Goal: Find specific page/section: Find specific page/section

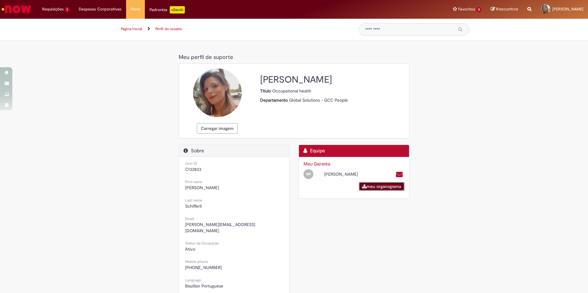
click at [388, 190] on link "meu organograma" at bounding box center [382, 186] width 46 height 9
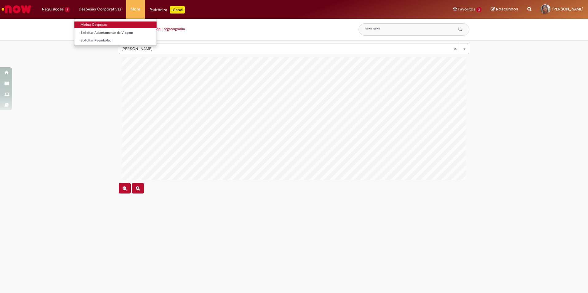
click at [93, 22] on link "Minhas Despesas" at bounding box center [115, 25] width 82 height 7
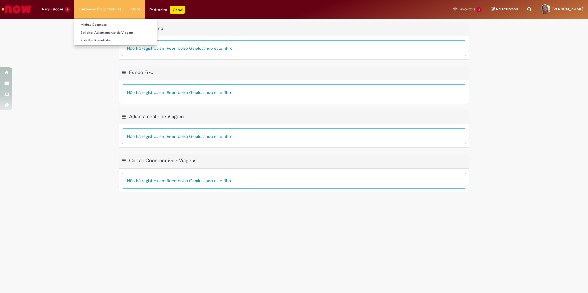
click at [89, 12] on li "Despesas Corporativas Minhas Despesas Solicitar Adiantamento de Viagem Solicita…" at bounding box center [100, 9] width 52 height 18
click at [61, 13] on li "Requisições 1 Exibir Todas as Solicitações Inclusão Social - PCD 5d atrás 5 dia…" at bounding box center [56, 9] width 37 height 18
click at [62, 10] on li "Requisições 1 Exibir Todas as Solicitações Inclusão Social - PCD 5d atrás 5 dia…" at bounding box center [56, 9] width 37 height 18
click at [70, 22] on link "Exibir Todas as Solicitações" at bounding box center [72, 25] width 68 height 7
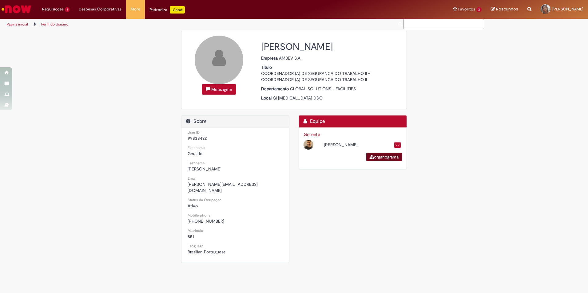
click at [374, 158] on link "organograma" at bounding box center [384, 157] width 36 height 9
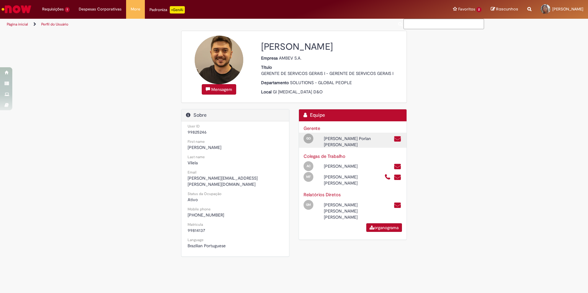
click at [339, 144] on div "[PERSON_NAME] Porlan [PERSON_NAME]" at bounding box center [349, 142] width 61 height 12
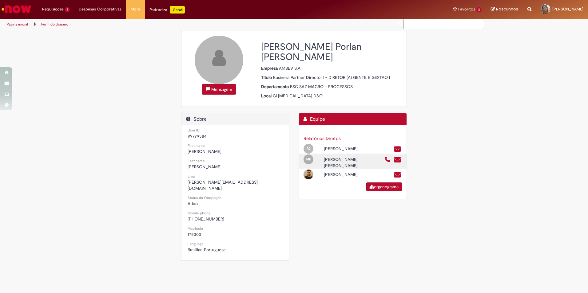
click at [333, 162] on div "Marilia Scopinho Furlan" at bounding box center [349, 163] width 61 height 12
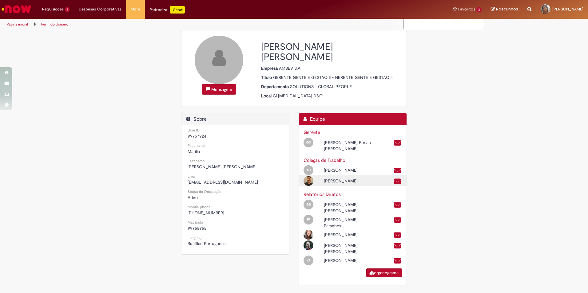
click at [331, 178] on div "Rafael Vilela" at bounding box center [349, 181] width 61 height 6
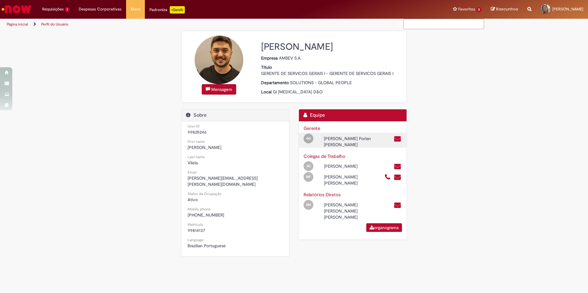
click at [335, 143] on div "Gabriel Porlan Garcia Alves De Oliveira" at bounding box center [349, 142] width 61 height 12
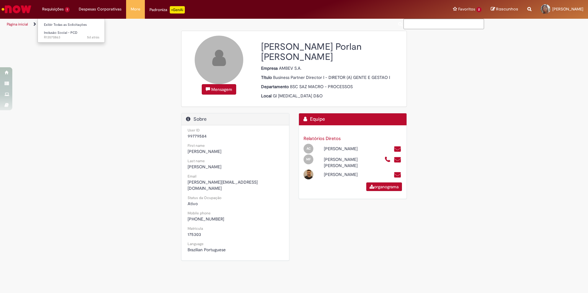
click at [60, 10] on li "Requisições 1 Exibir Todas as Solicitações Inclusão Social - PCD 5d atrás 5 dia…" at bounding box center [56, 9] width 37 height 18
